Goal: Information Seeking & Learning: Check status

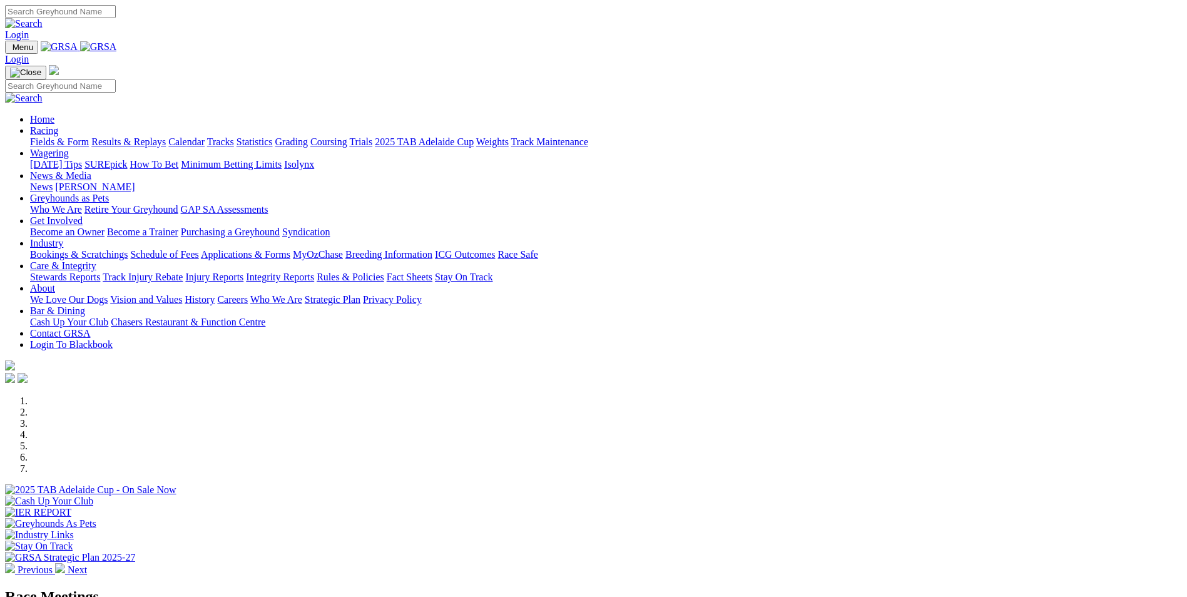
scroll to position [313, 0]
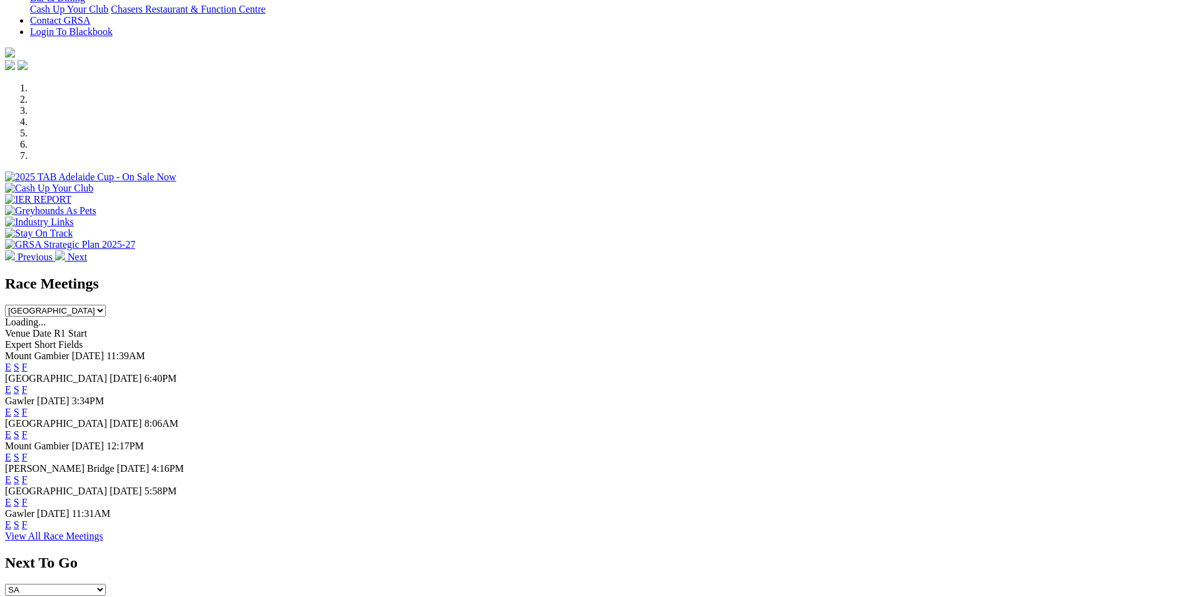
click at [28, 452] on link "F" at bounding box center [25, 457] width 6 height 11
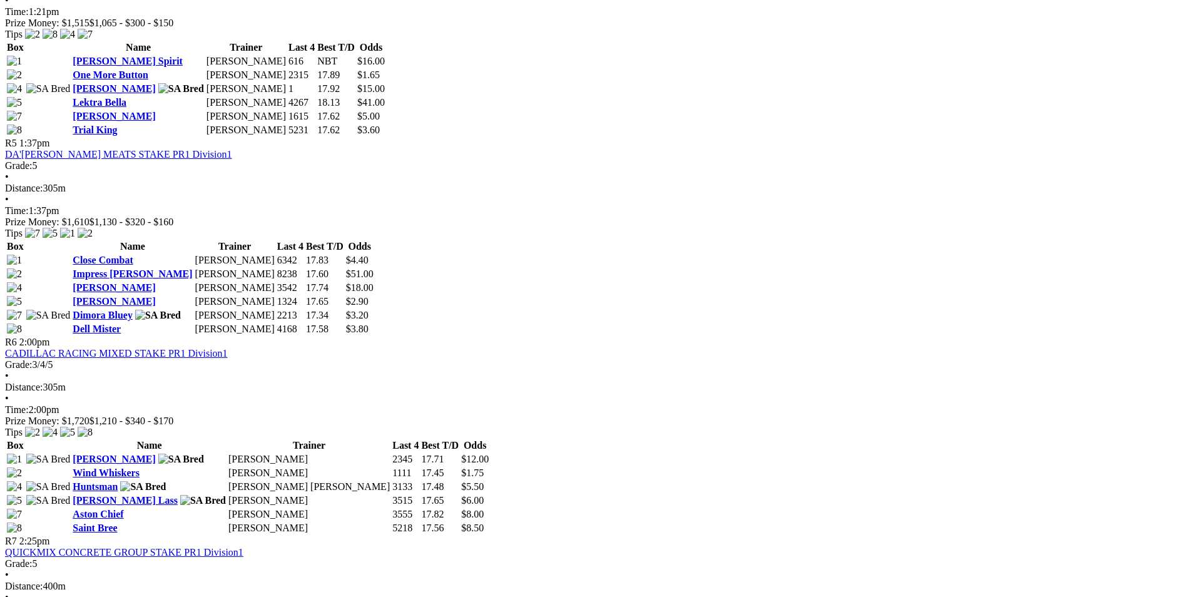
scroll to position [1376, 0]
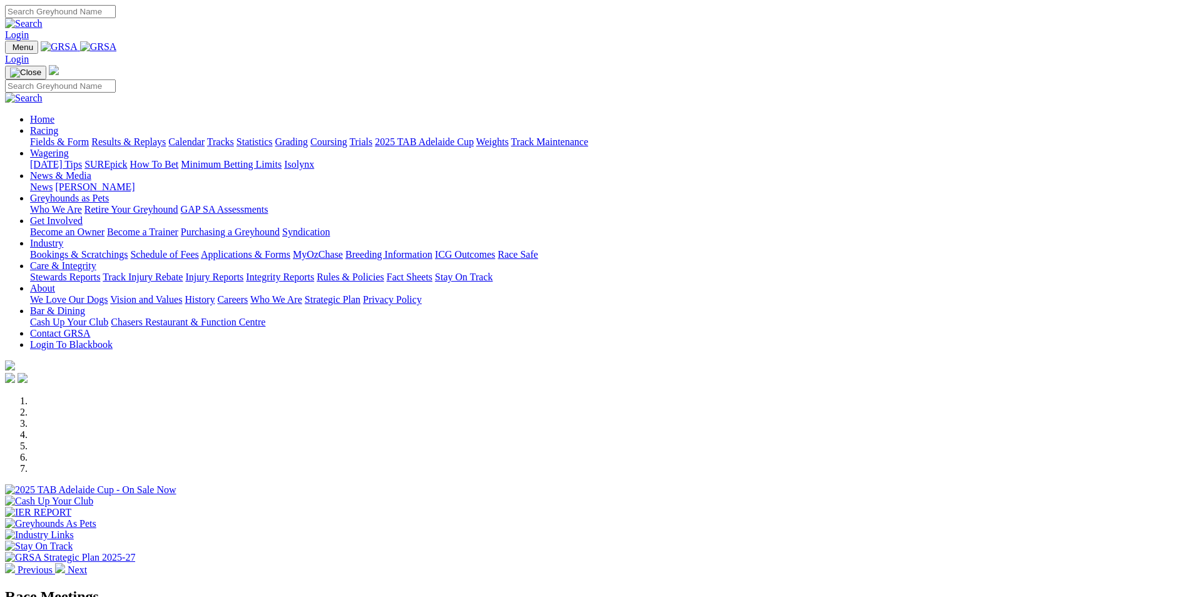
click at [166, 136] on link "Results & Replays" at bounding box center [128, 141] width 74 height 11
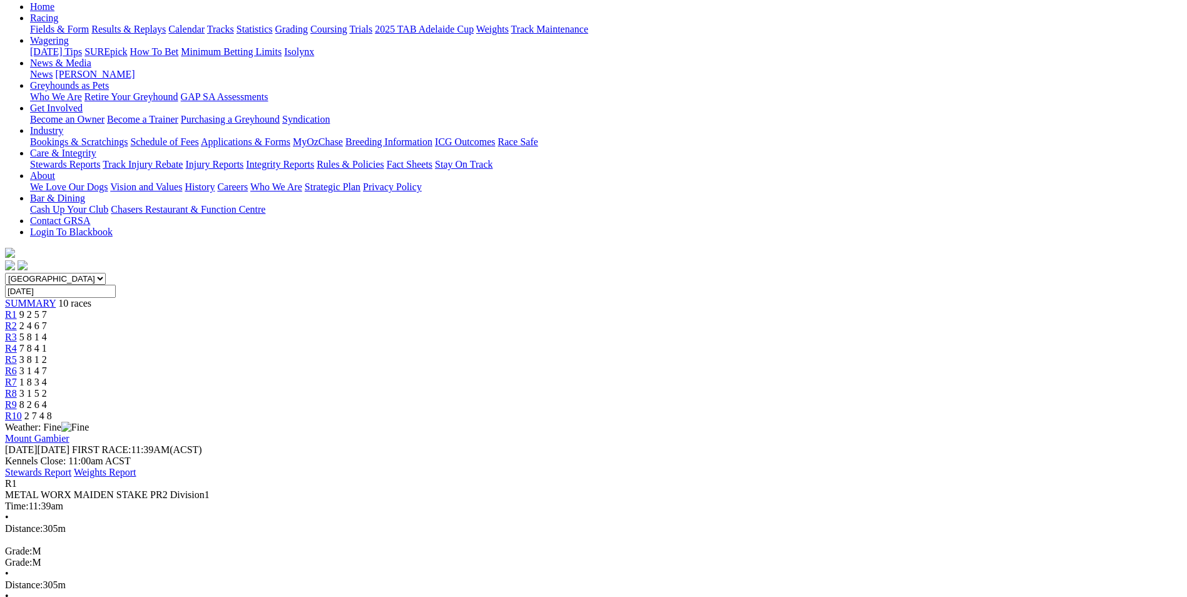
scroll to position [125, 0]
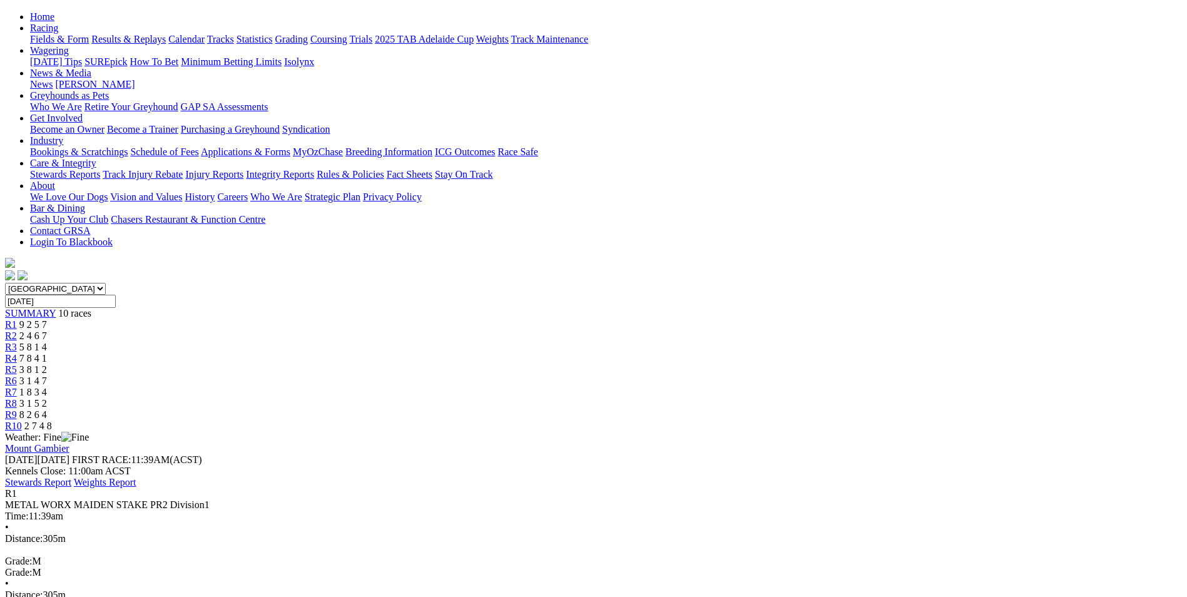
click at [17, 330] on link "R2" at bounding box center [11, 335] width 12 height 11
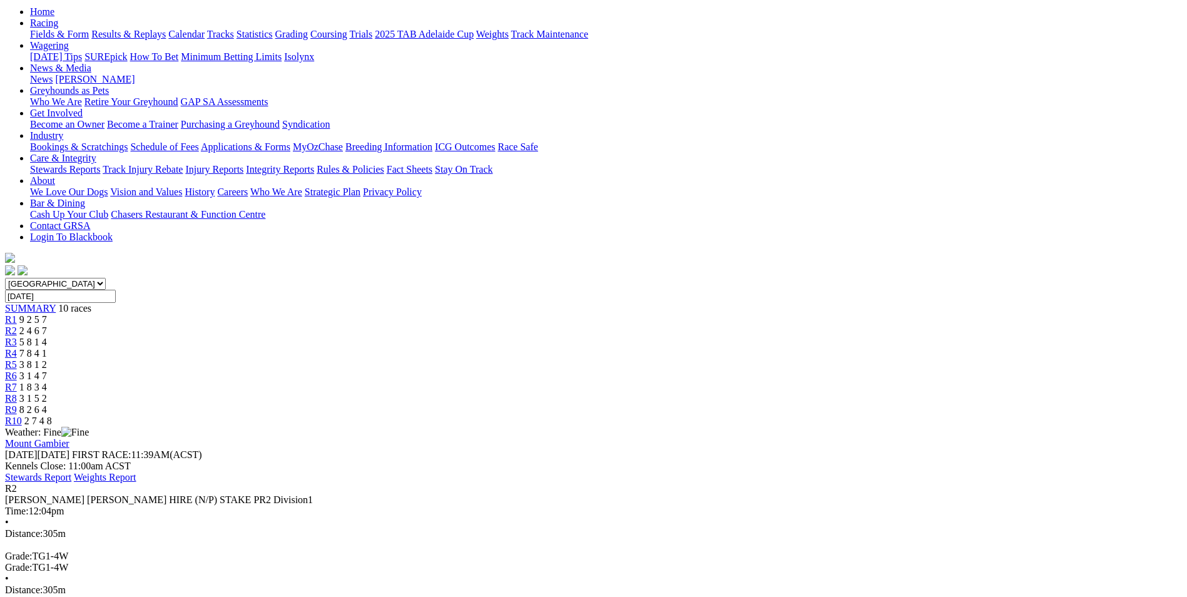
scroll to position [125, 0]
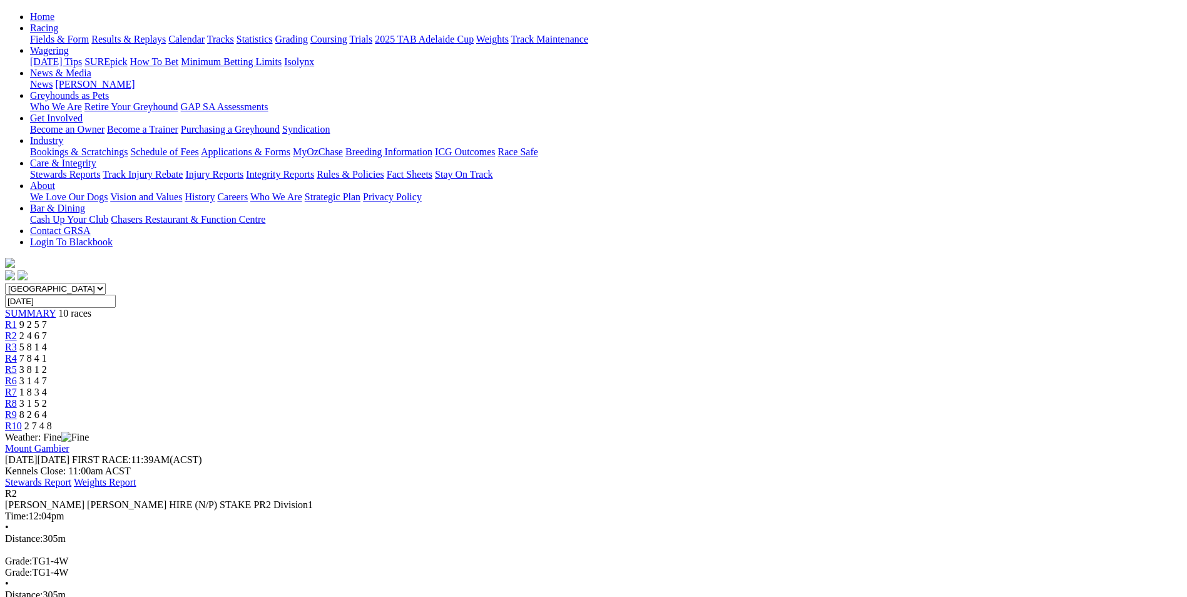
click at [17, 342] on span "R3" at bounding box center [11, 347] width 12 height 11
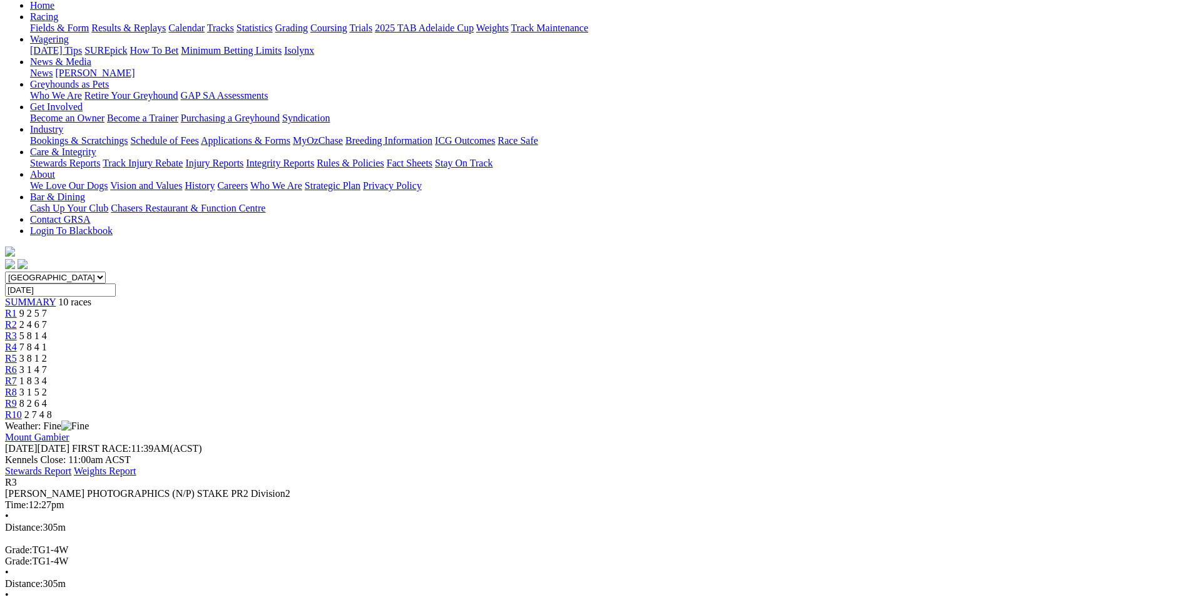
scroll to position [125, 0]
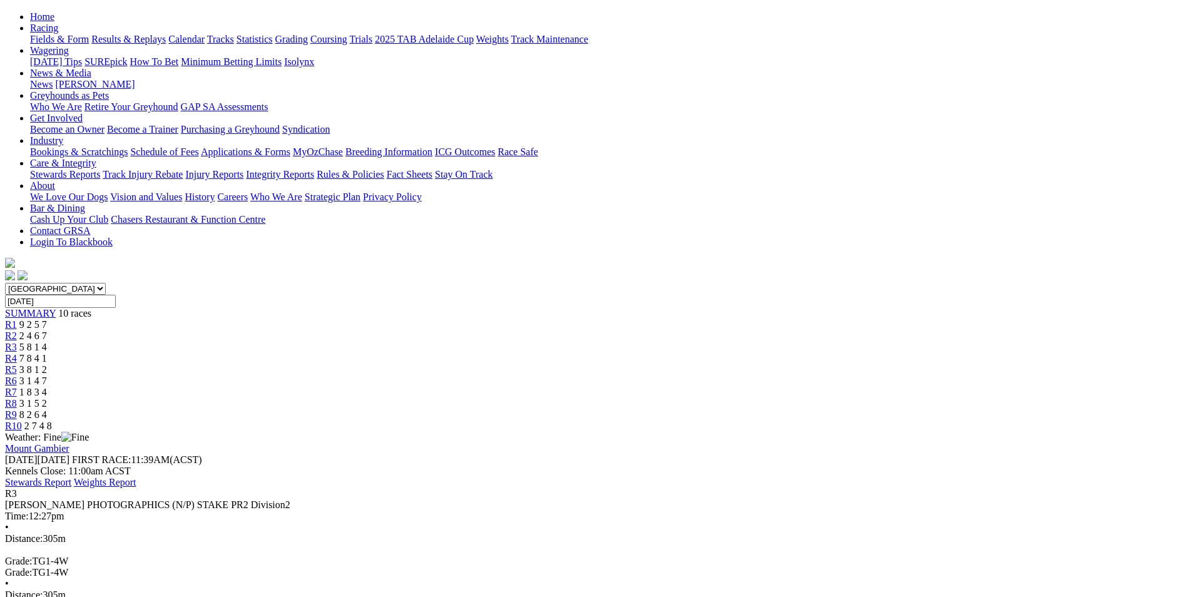
click at [17, 353] on span "R4" at bounding box center [11, 358] width 12 height 11
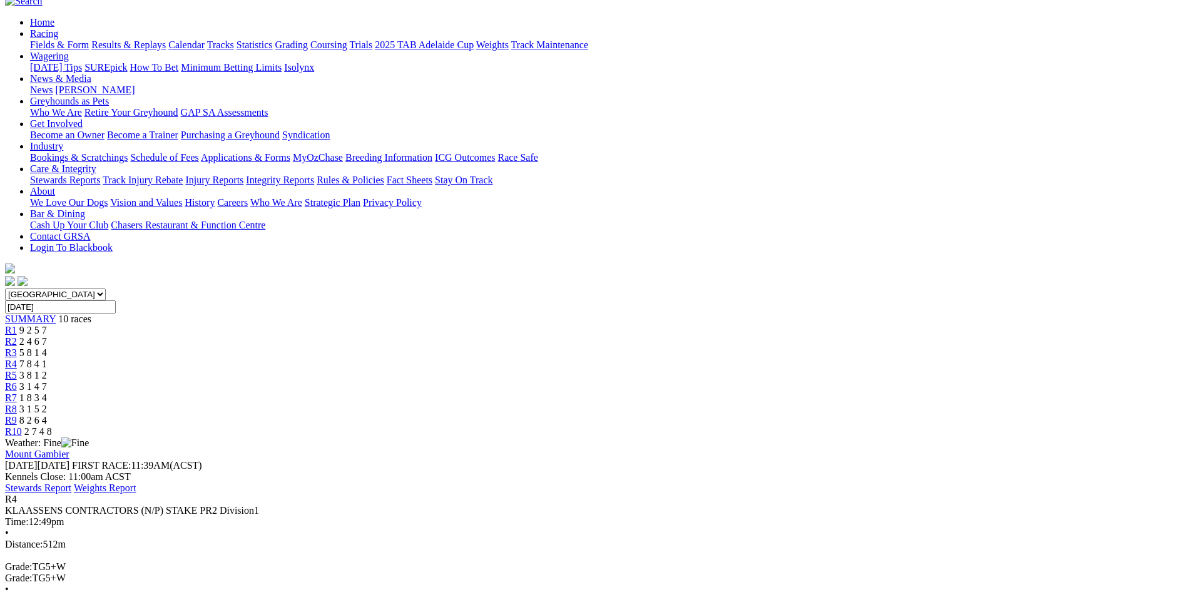
scroll to position [125, 0]
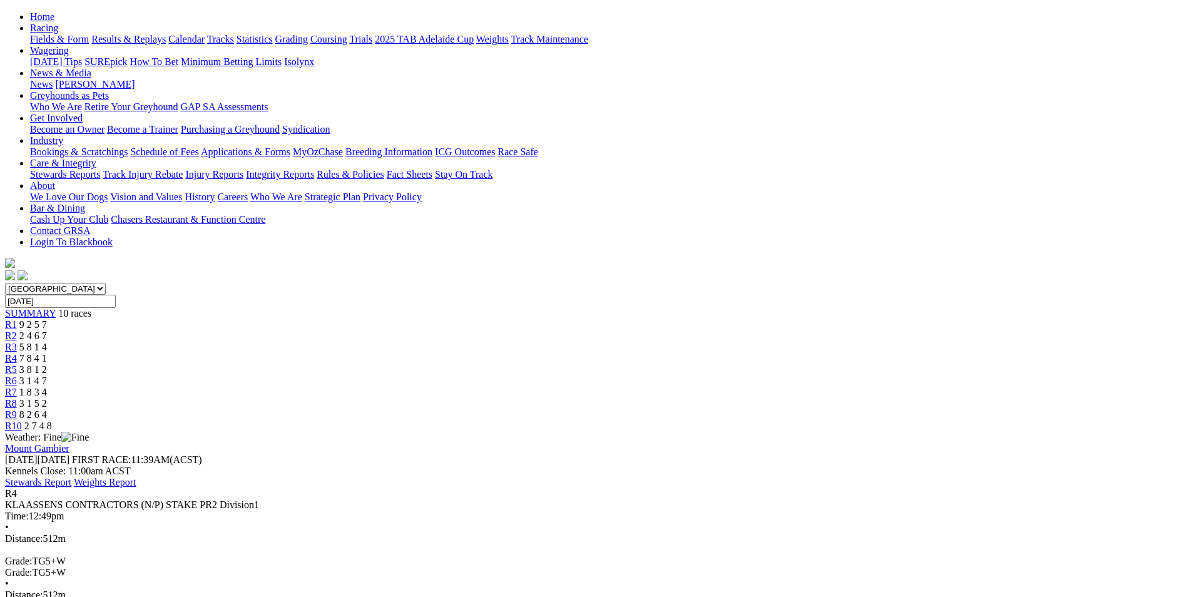
click at [17, 364] on link "R5" at bounding box center [11, 369] width 12 height 11
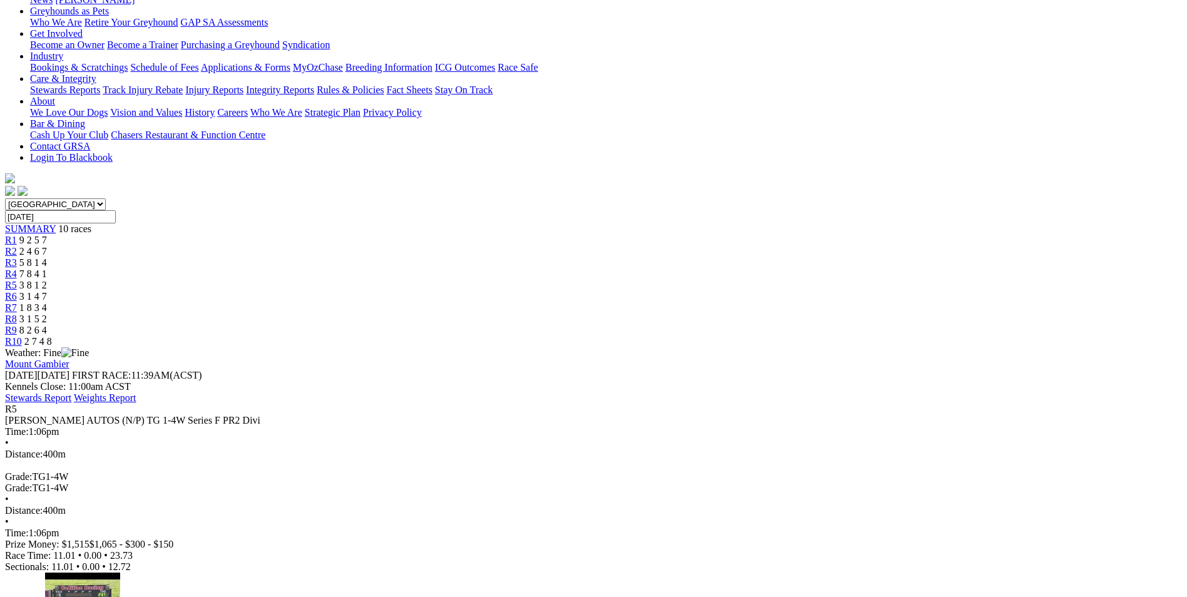
scroll to position [188, 0]
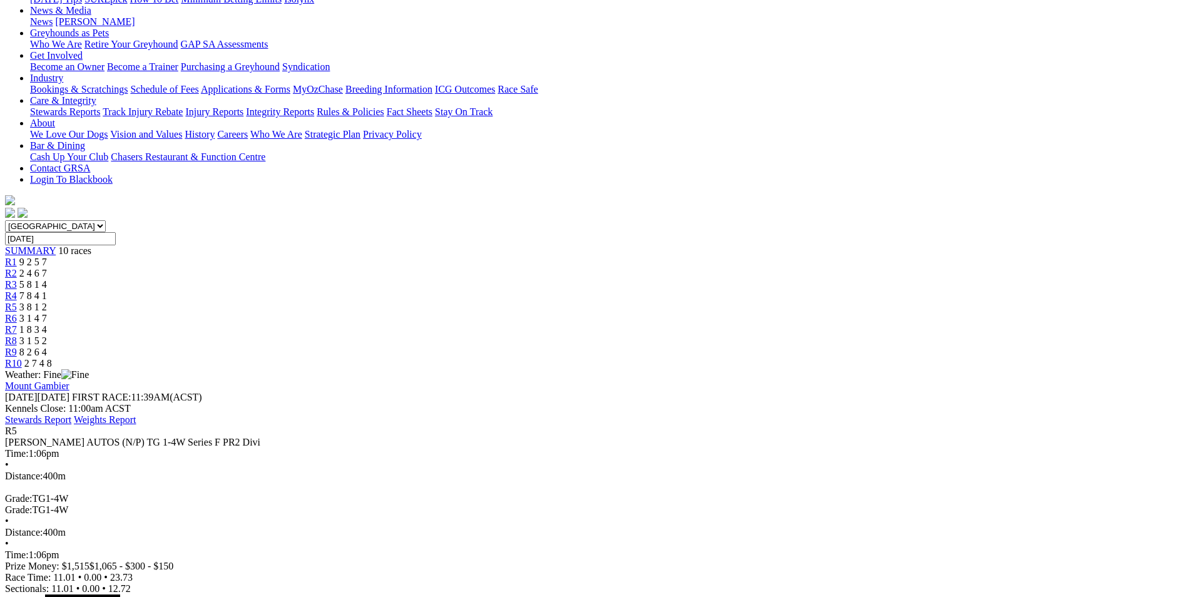
click at [17, 313] on span "R6" at bounding box center [11, 318] width 12 height 11
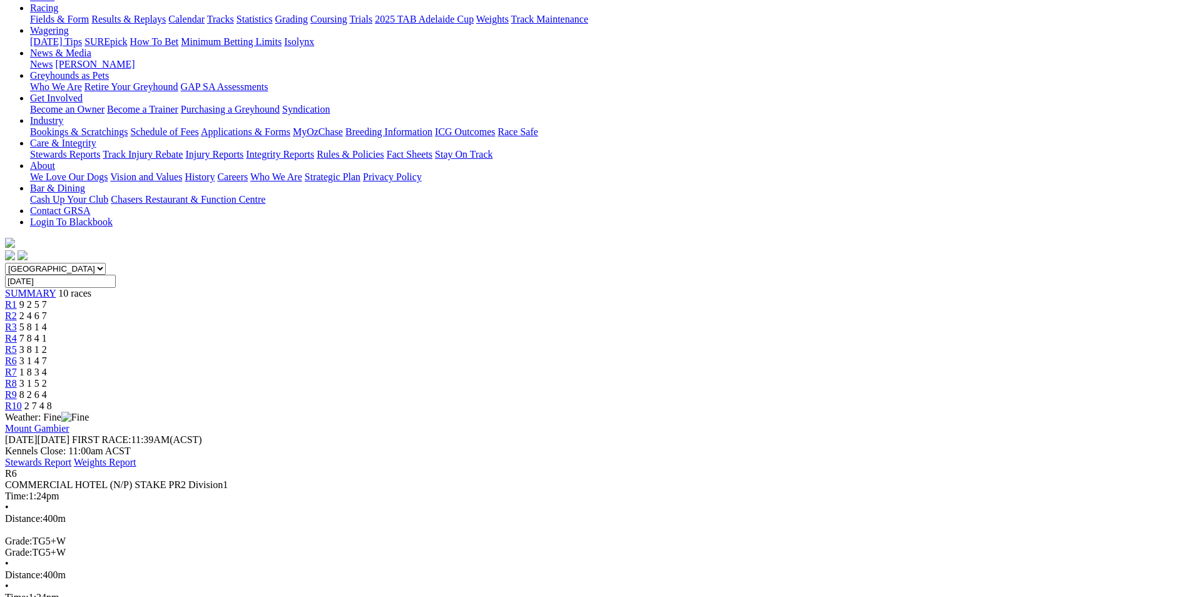
scroll to position [125, 0]
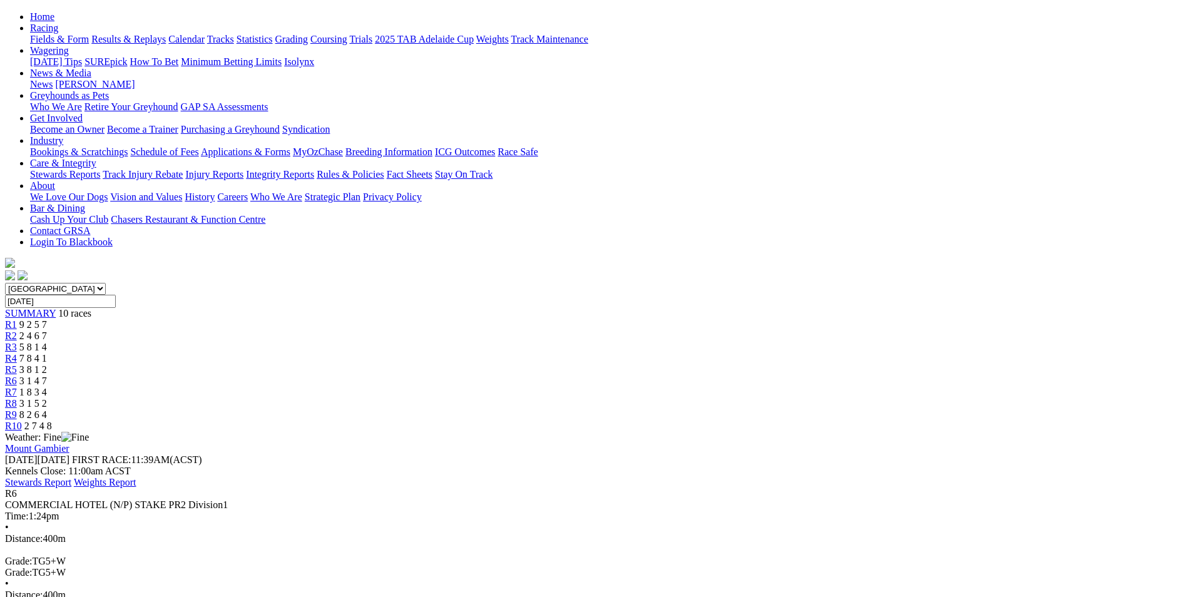
click at [17, 387] on link "R7" at bounding box center [11, 392] width 12 height 11
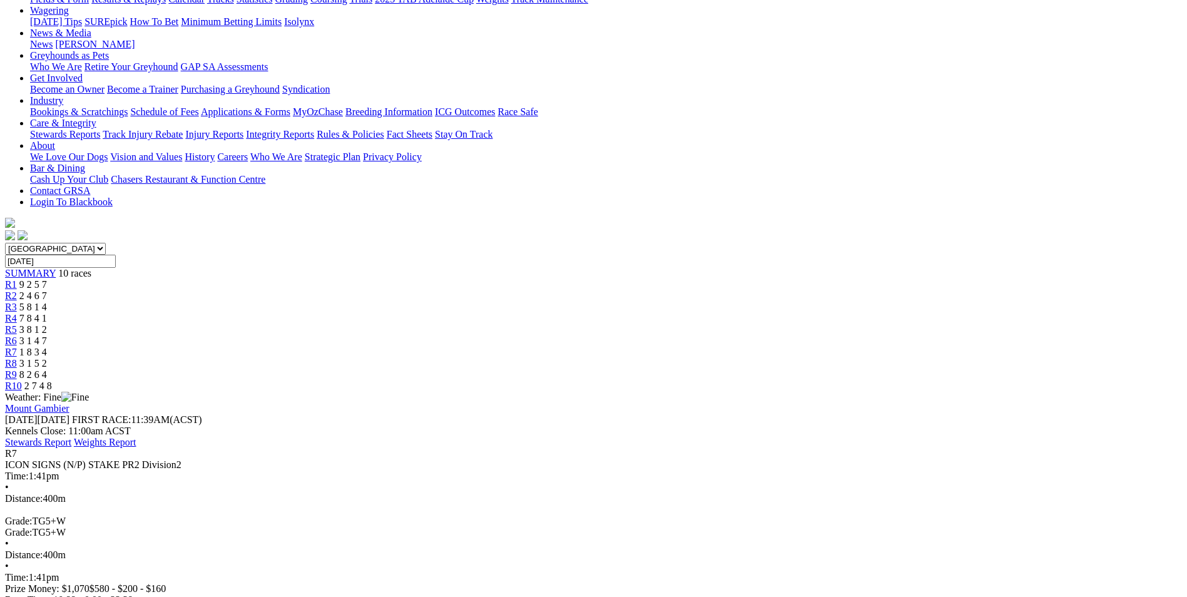
scroll to position [188, 0]
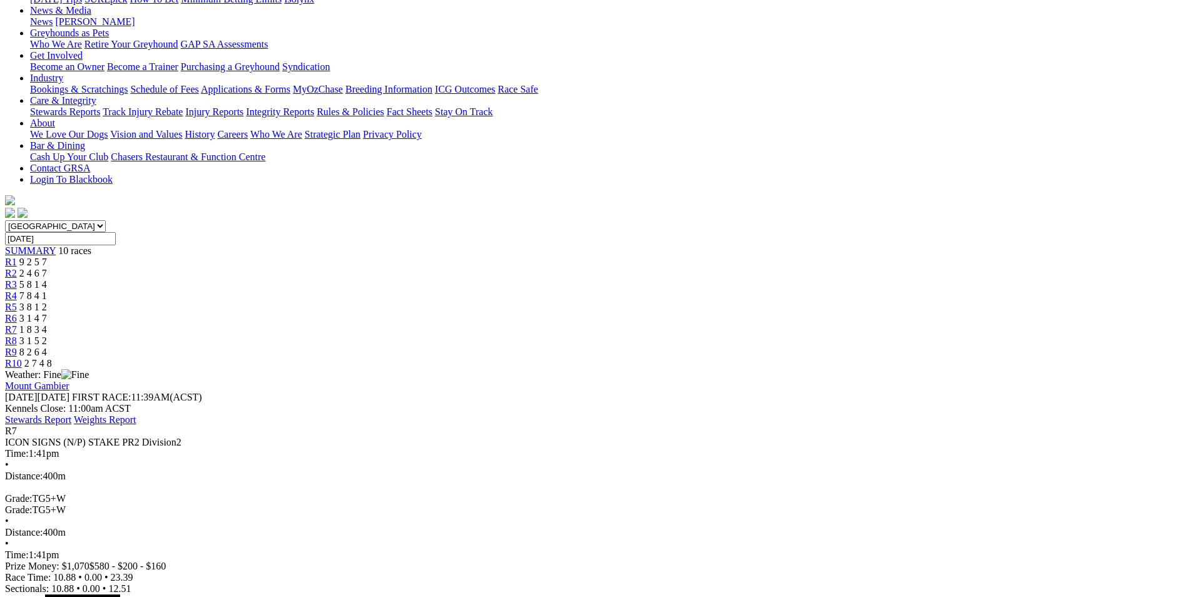
click at [17, 335] on span "R8" at bounding box center [11, 340] width 12 height 11
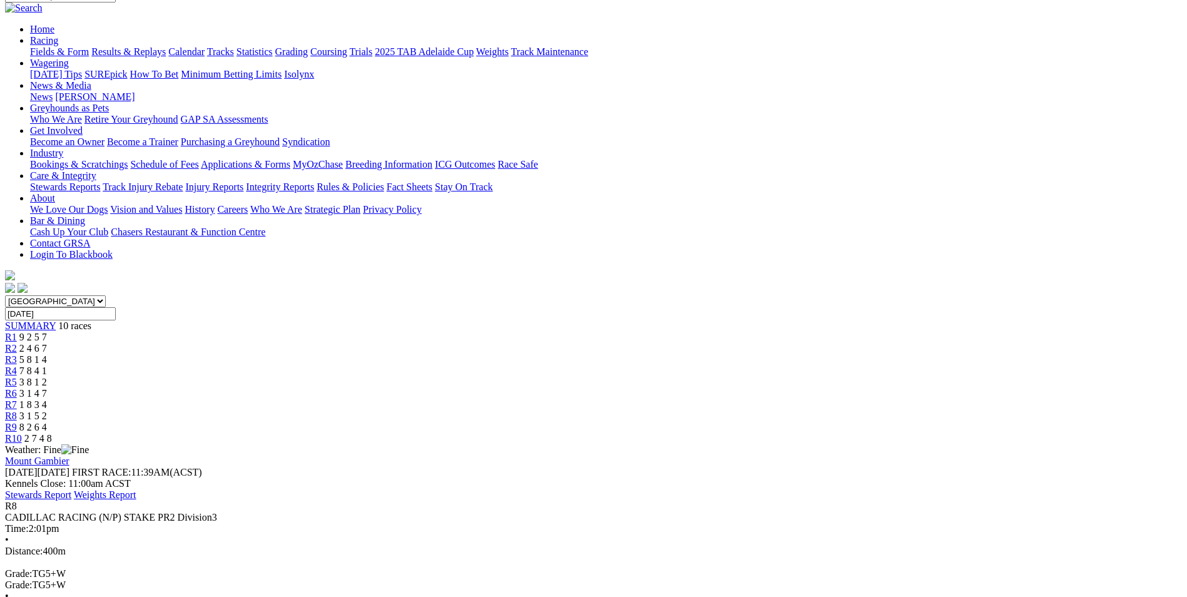
scroll to position [188, 0]
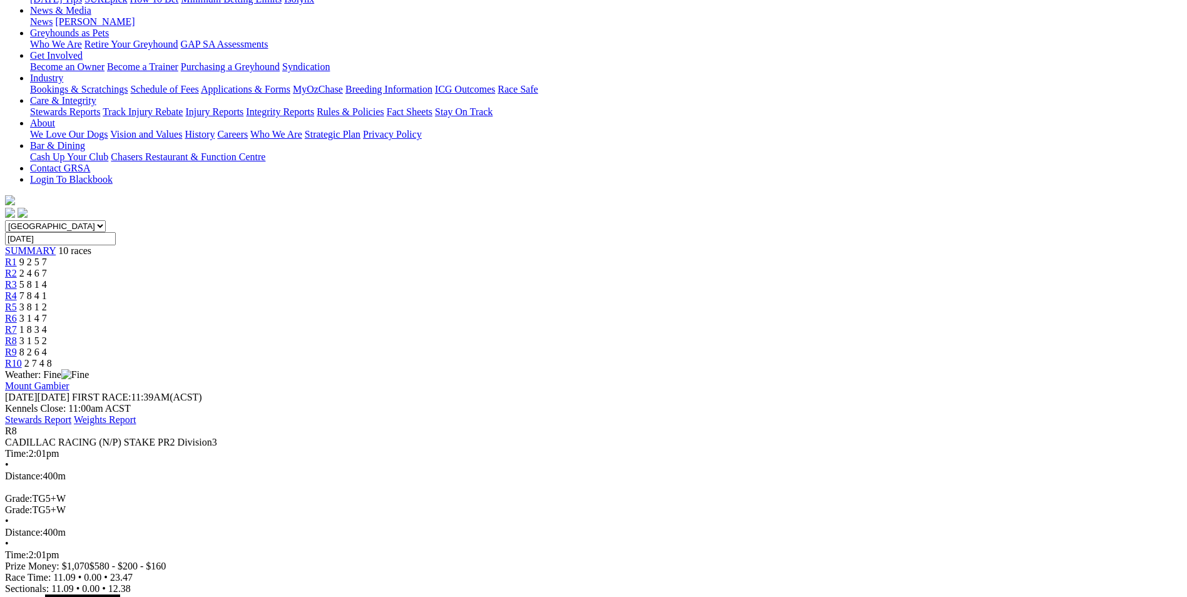
click at [17, 347] on span "R9" at bounding box center [11, 352] width 12 height 11
click at [22, 358] on span "R10" at bounding box center [13, 363] width 17 height 11
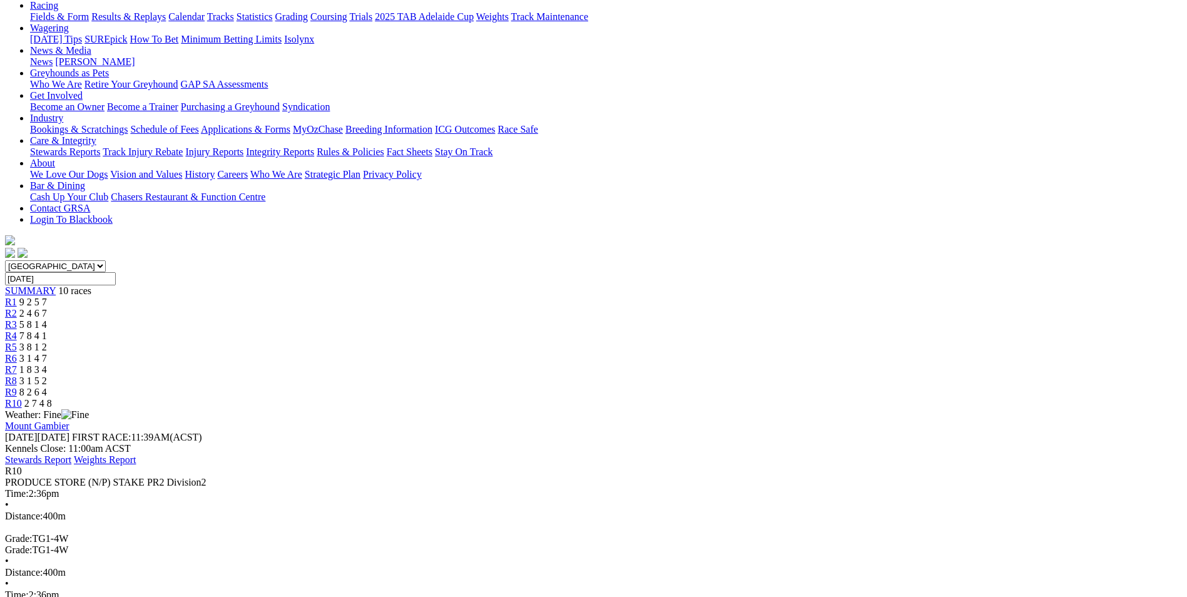
scroll to position [125, 0]
